Goal: Find specific page/section: Find specific page/section

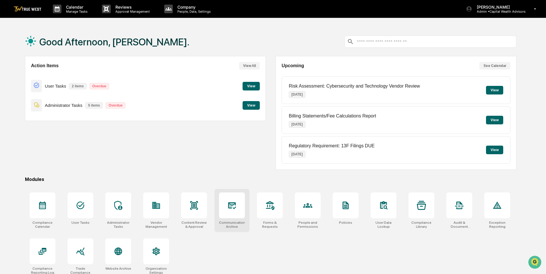
click at [237, 211] on div at bounding box center [232, 205] width 26 height 26
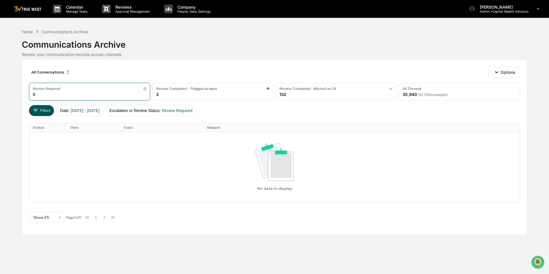
click at [40, 110] on button "Filters" at bounding box center [41, 110] width 25 height 11
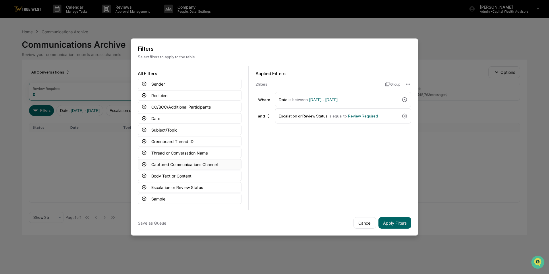
click at [151, 161] on button "Captured Communications Channel" at bounding box center [190, 164] width 104 height 10
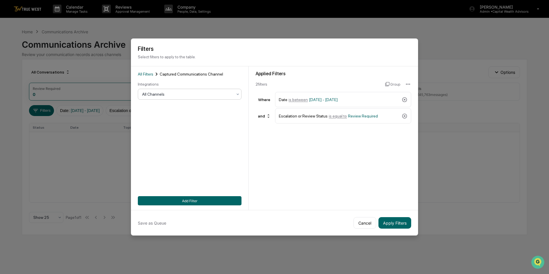
click at [219, 91] on div at bounding box center [187, 94] width 90 height 6
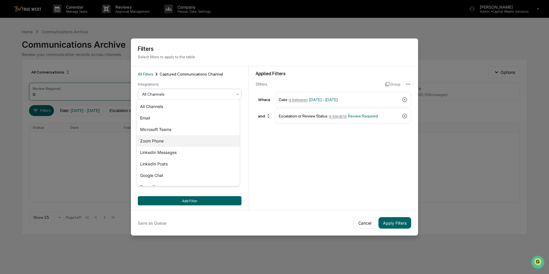
click at [179, 141] on div "Zoom Phone" at bounding box center [188, 140] width 103 height 11
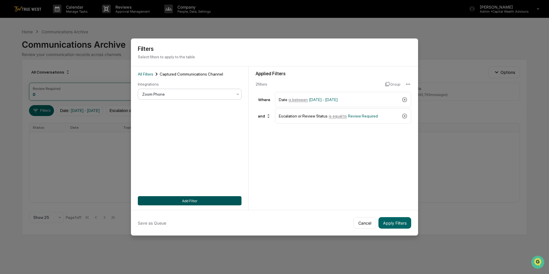
click at [192, 201] on button "Add Filter" at bounding box center [190, 200] width 104 height 9
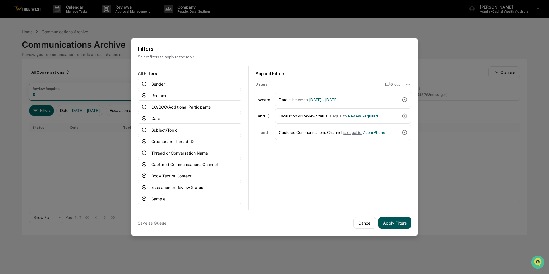
click at [392, 220] on button "Apply Filters" at bounding box center [395, 222] width 33 height 11
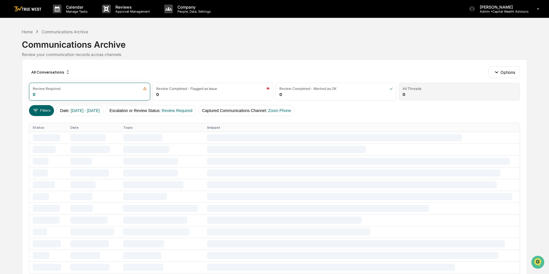
click at [430, 90] on div "All Threads" at bounding box center [459, 88] width 113 height 4
